Goal: Check status: Check status

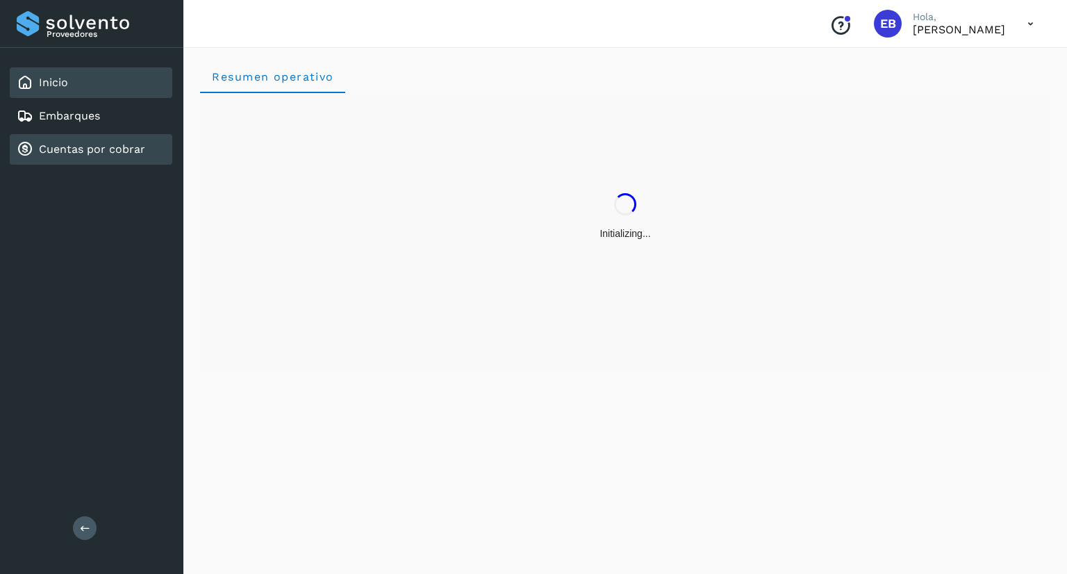
click at [142, 151] on link "Cuentas por cobrar" at bounding box center [92, 148] width 106 height 13
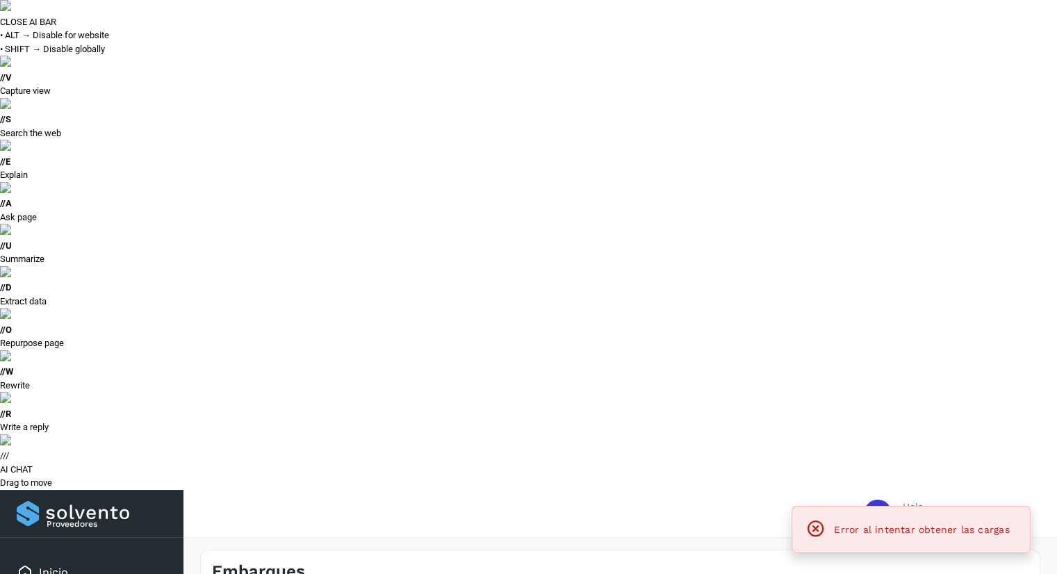
click at [798, 567] on button "Para adelantar" at bounding box center [788, 580] width 104 height 26
click at [857, 567] on button "Todas" at bounding box center [891, 580] width 103 height 26
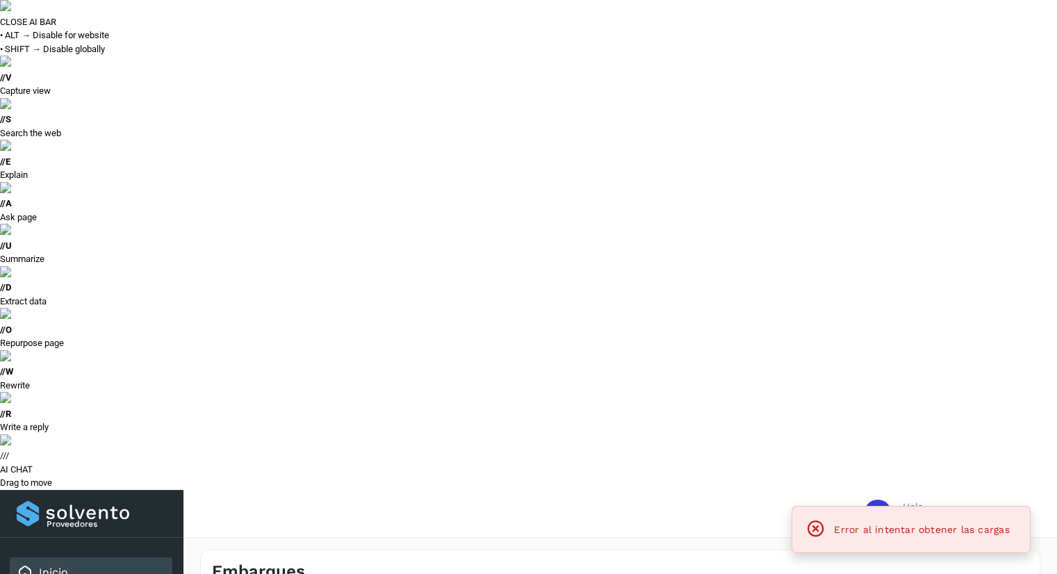
click at [117, 557] on div "Inicio" at bounding box center [91, 572] width 163 height 31
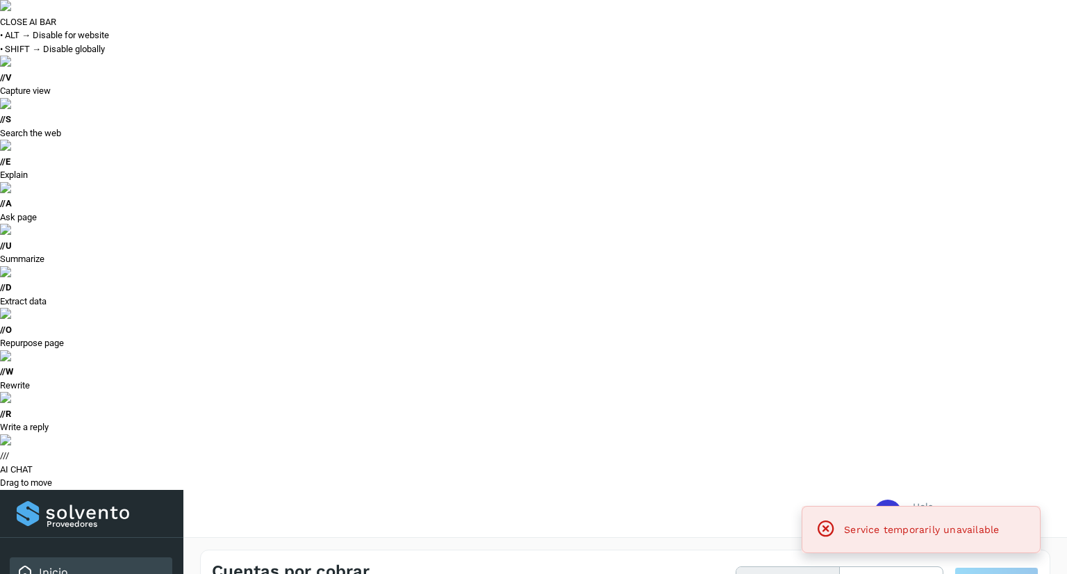
click at [122, 557] on div "Inicio" at bounding box center [91, 572] width 163 height 31
